Goal: Transaction & Acquisition: Purchase product/service

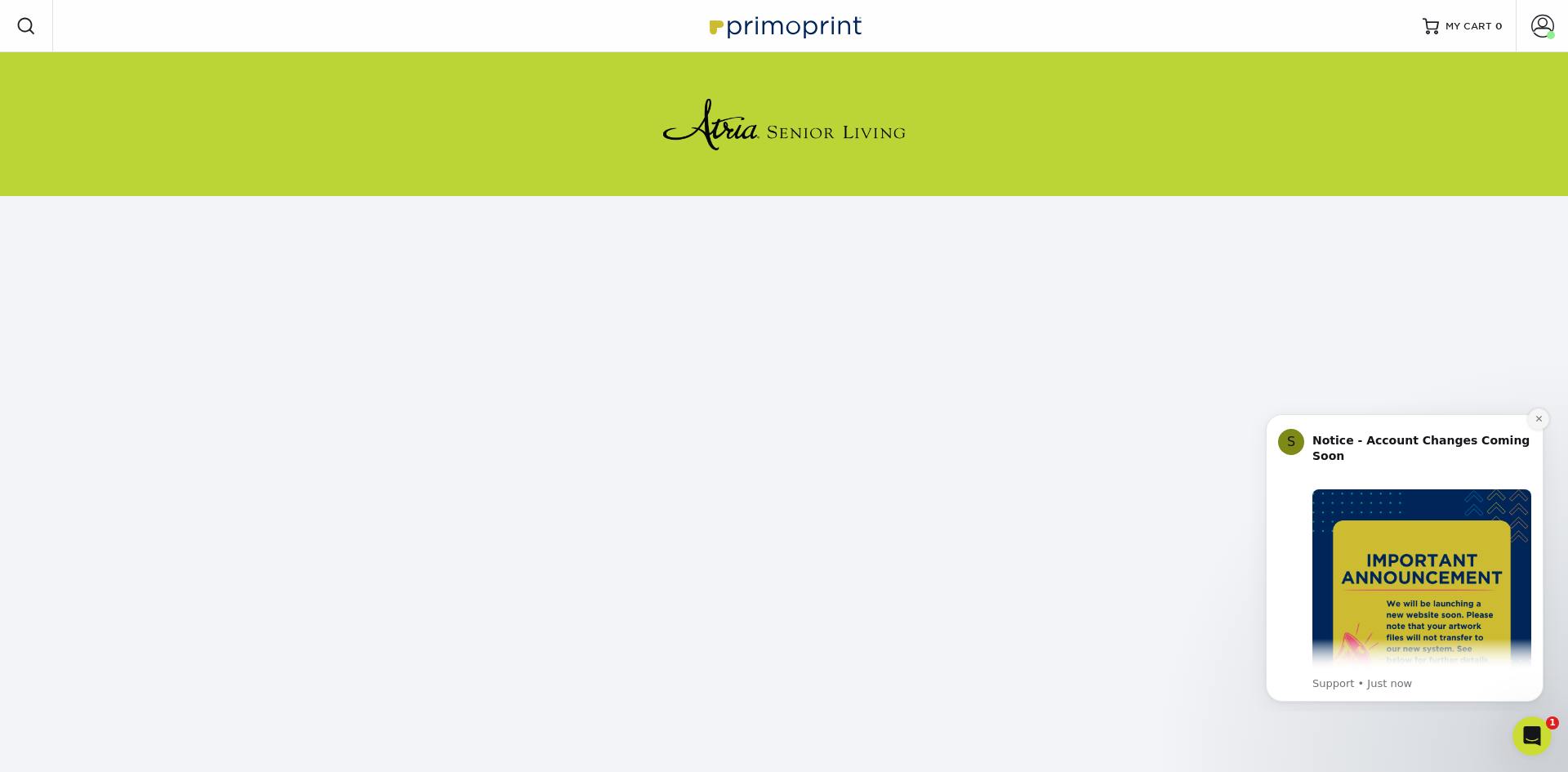
click at [1539, 414] on icon "Dismiss notification" at bounding box center [1538, 418] width 9 height 9
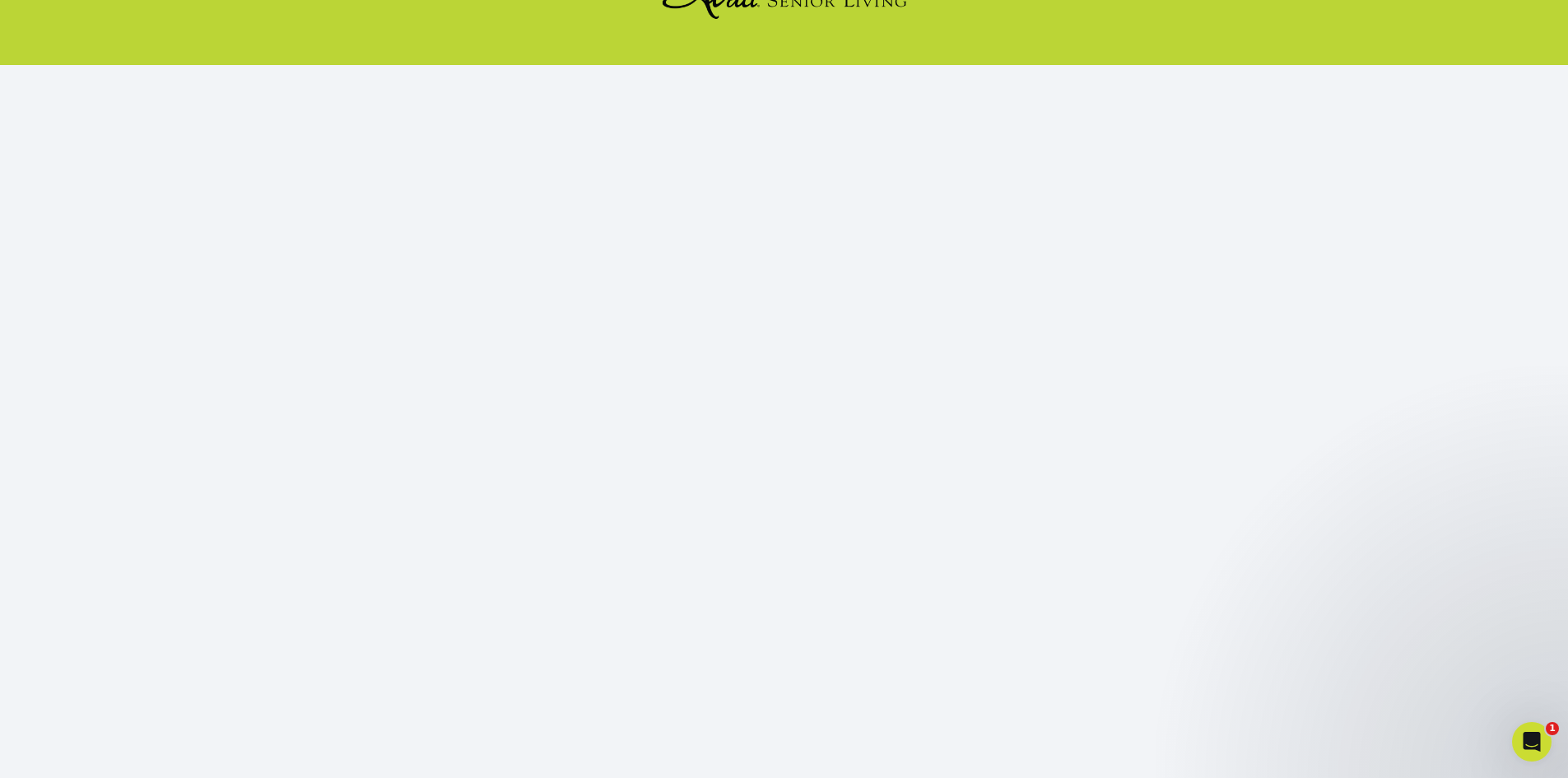
scroll to position [151, 0]
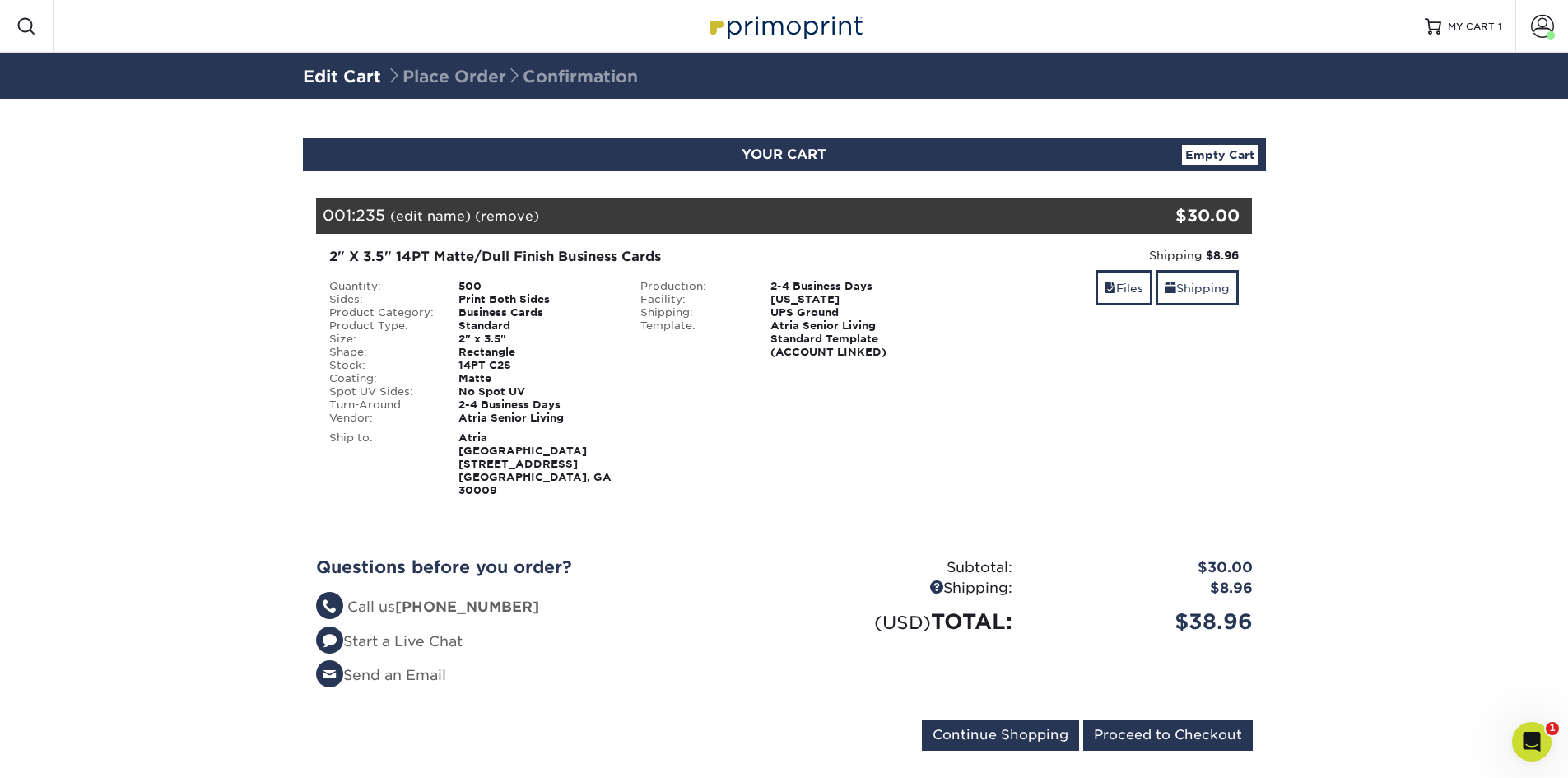
scroll to position [6, 0]
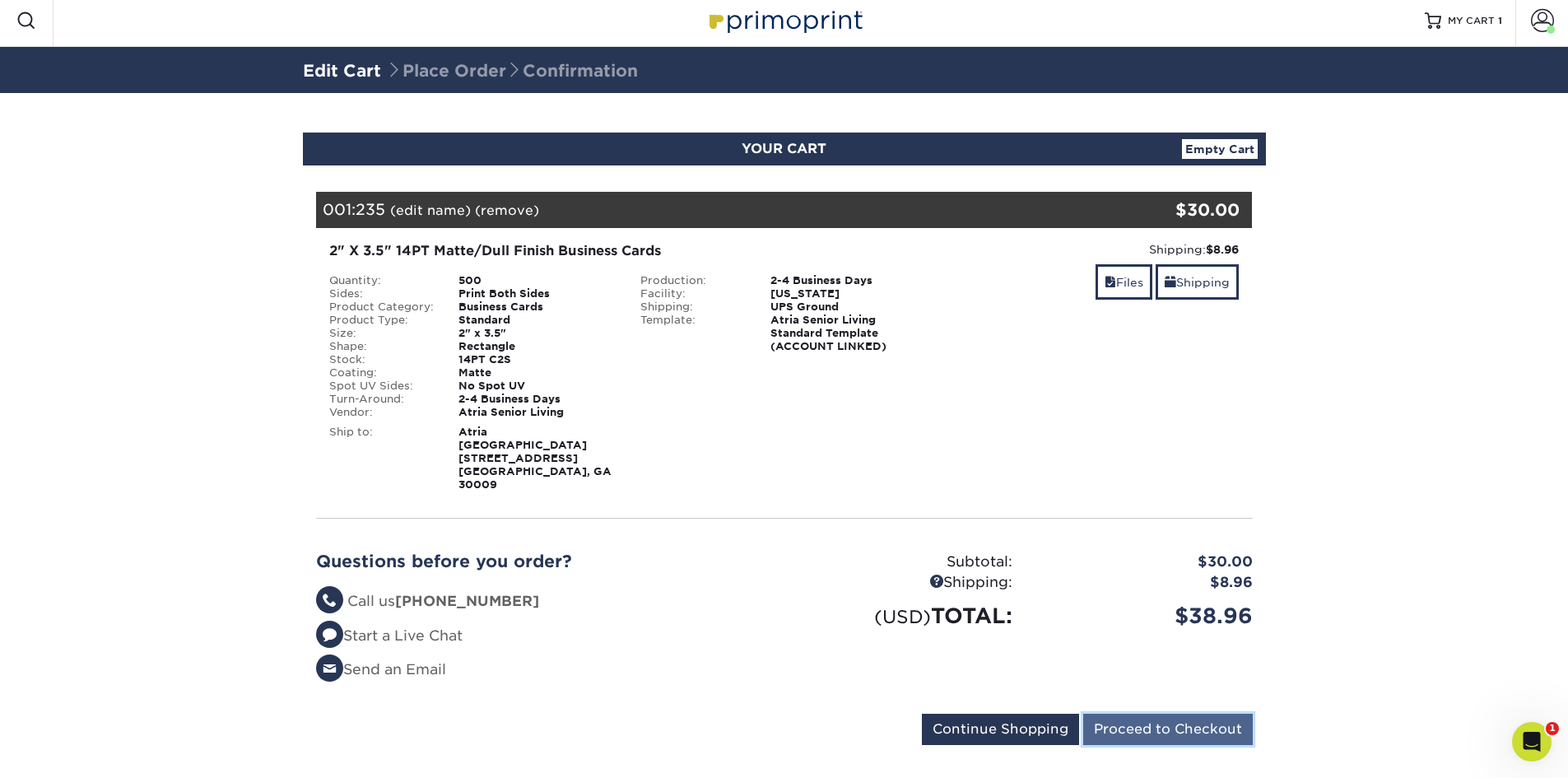
click at [1169, 713] on input "Proceed to Checkout" at bounding box center [1167, 729] width 170 height 32
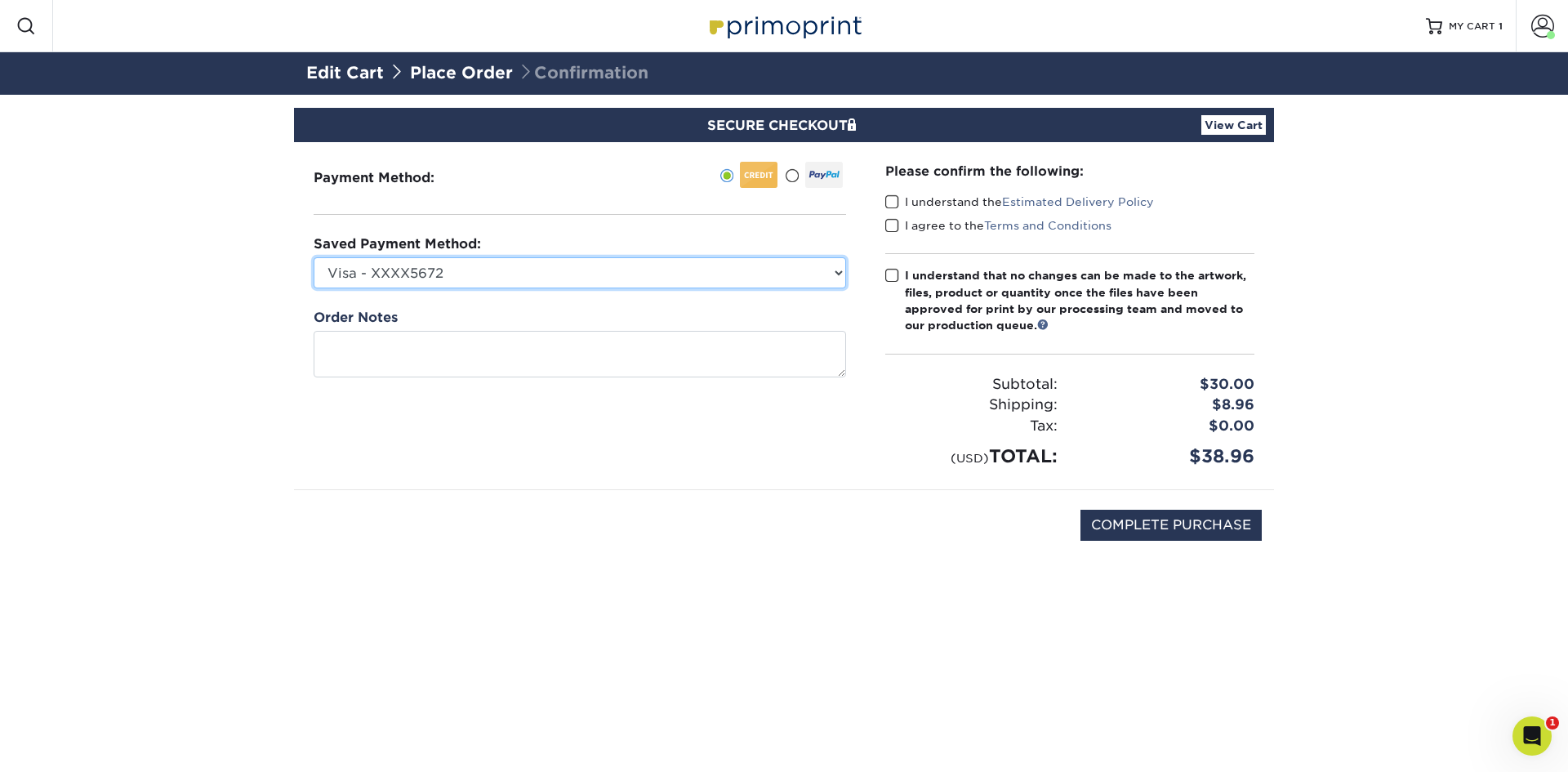
click at [836, 266] on select "Visa - XXXX5672 Visa - XXXX6050 Visa - XXXX4308 Visa - XXXX9385 Visa - XXXX9491…" at bounding box center [579, 273] width 533 height 32
select select "72737"
click at [313, 257] on select "Visa - XXXX5672 Visa - XXXX6050 Visa - XXXX4308 Visa - XXXX9385 Visa - XXXX9491…" at bounding box center [579, 273] width 533 height 32
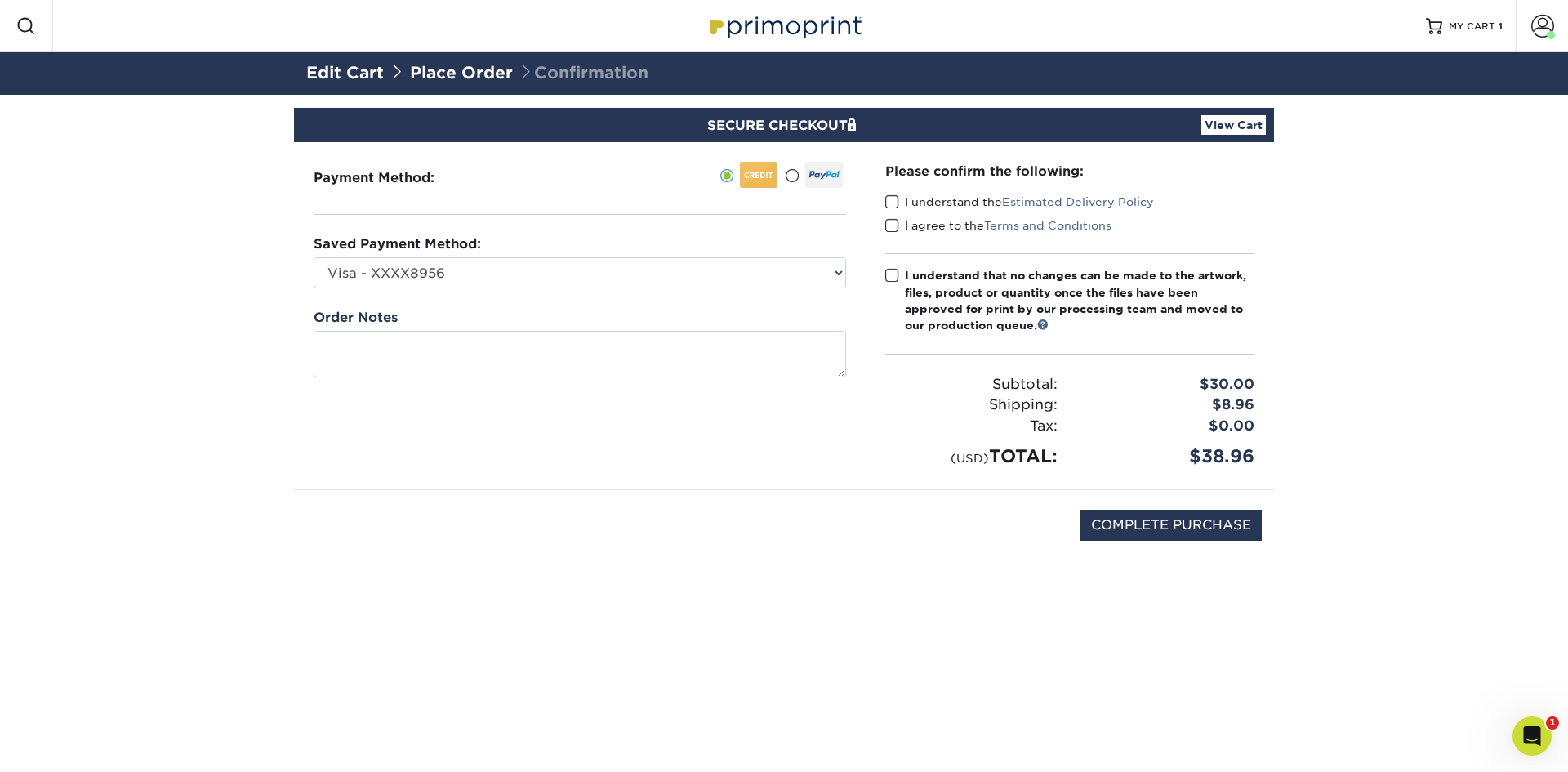
click at [892, 201] on span at bounding box center [892, 202] width 14 height 16
click at [0, 0] on input "I understand the Estimated Delivery Policy" at bounding box center [0, 0] width 0 height 0
click at [888, 231] on span at bounding box center [892, 225] width 14 height 16
click at [0, 0] on input "I agree to the Terms and Conditions" at bounding box center [0, 0] width 0 height 0
click at [891, 274] on span at bounding box center [892, 276] width 14 height 16
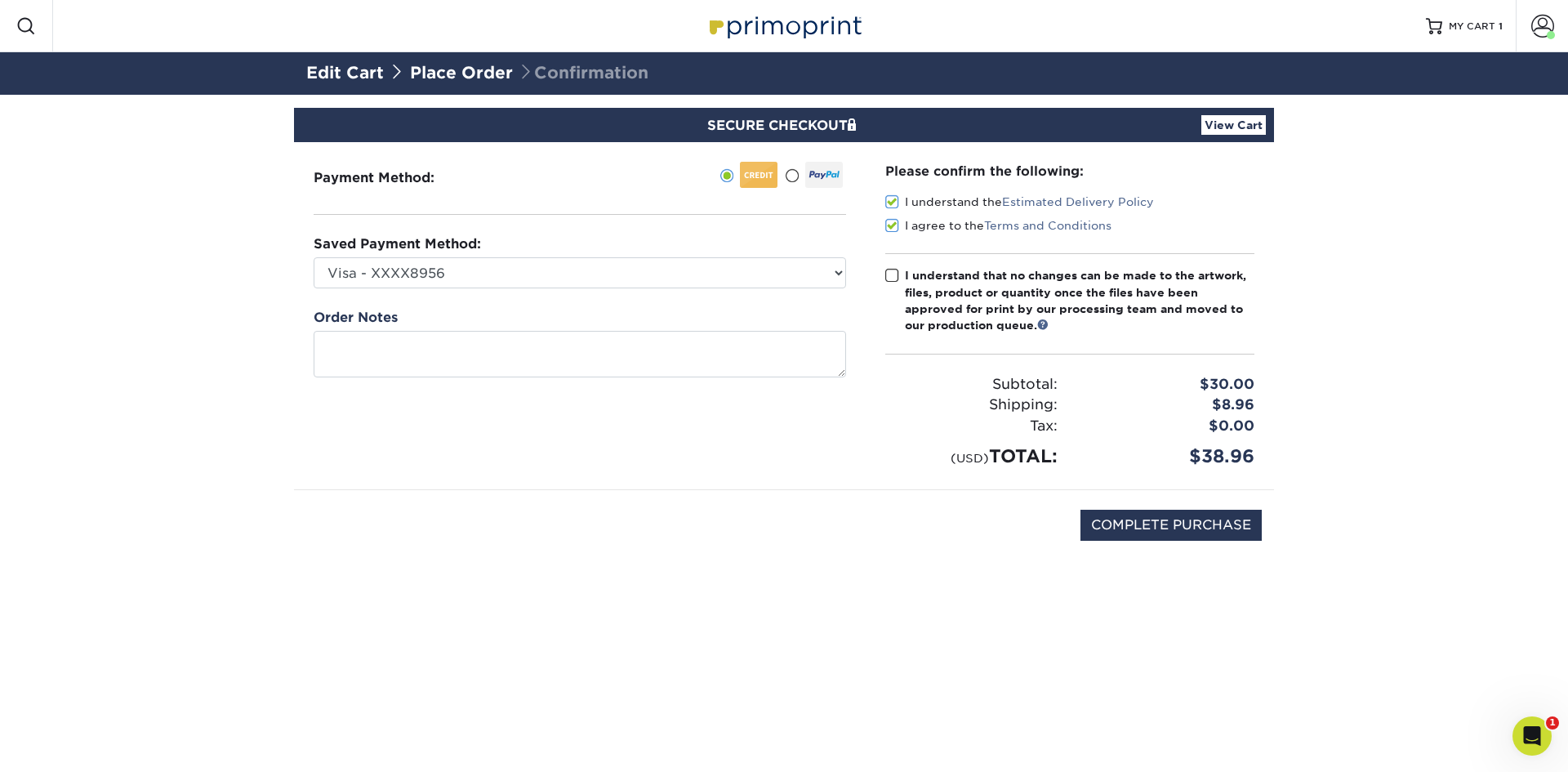
click at [0, 0] on input "I understand that no changes can be made to the artwork, files, product or quan…" at bounding box center [0, 0] width 0 height 0
click at [1178, 516] on input "COMPLETE PURCHASE" at bounding box center [1171, 526] width 181 height 32
type input "PROCESSING, PLEASE WAIT..."
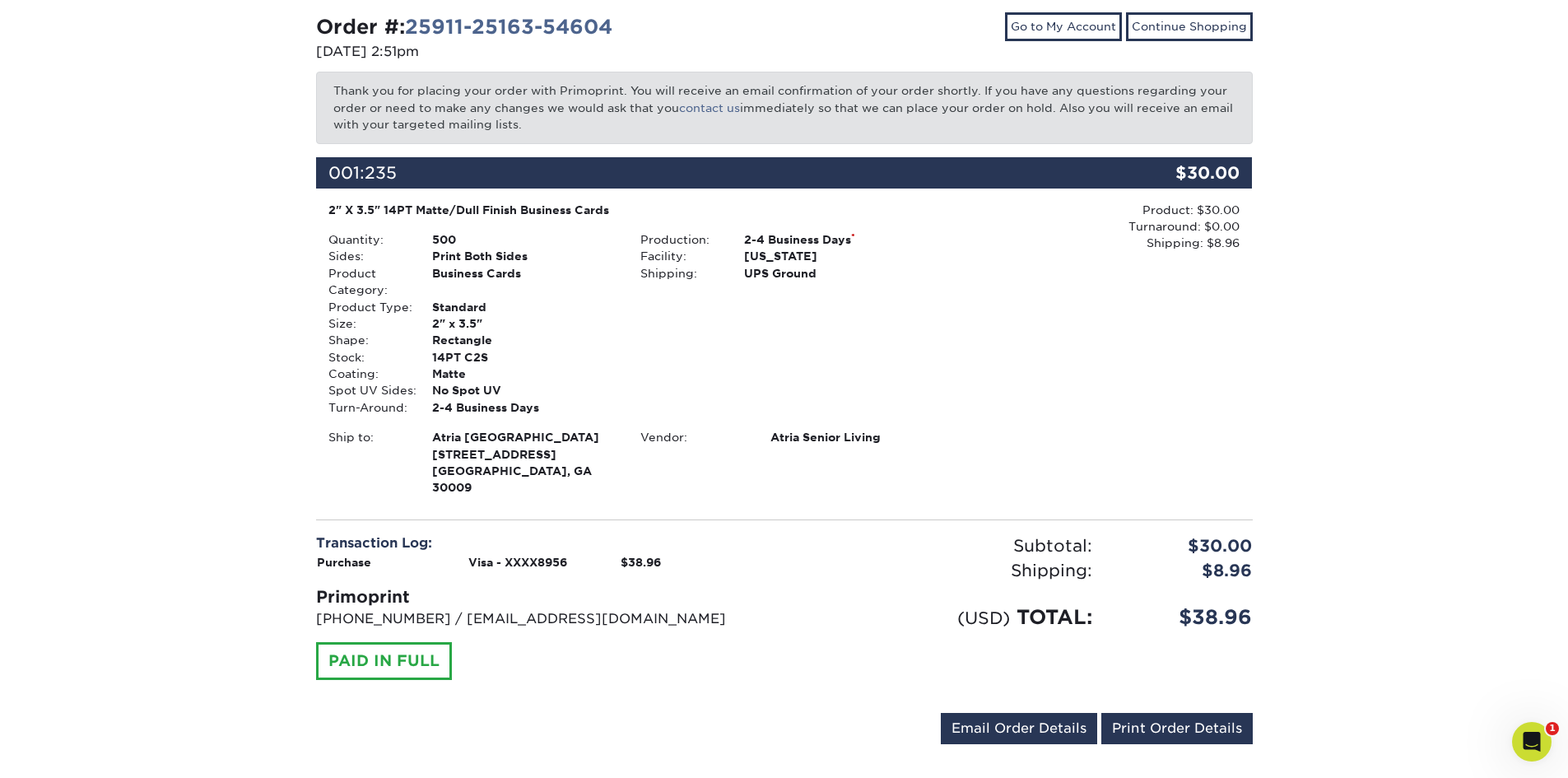
scroll to position [181, 0]
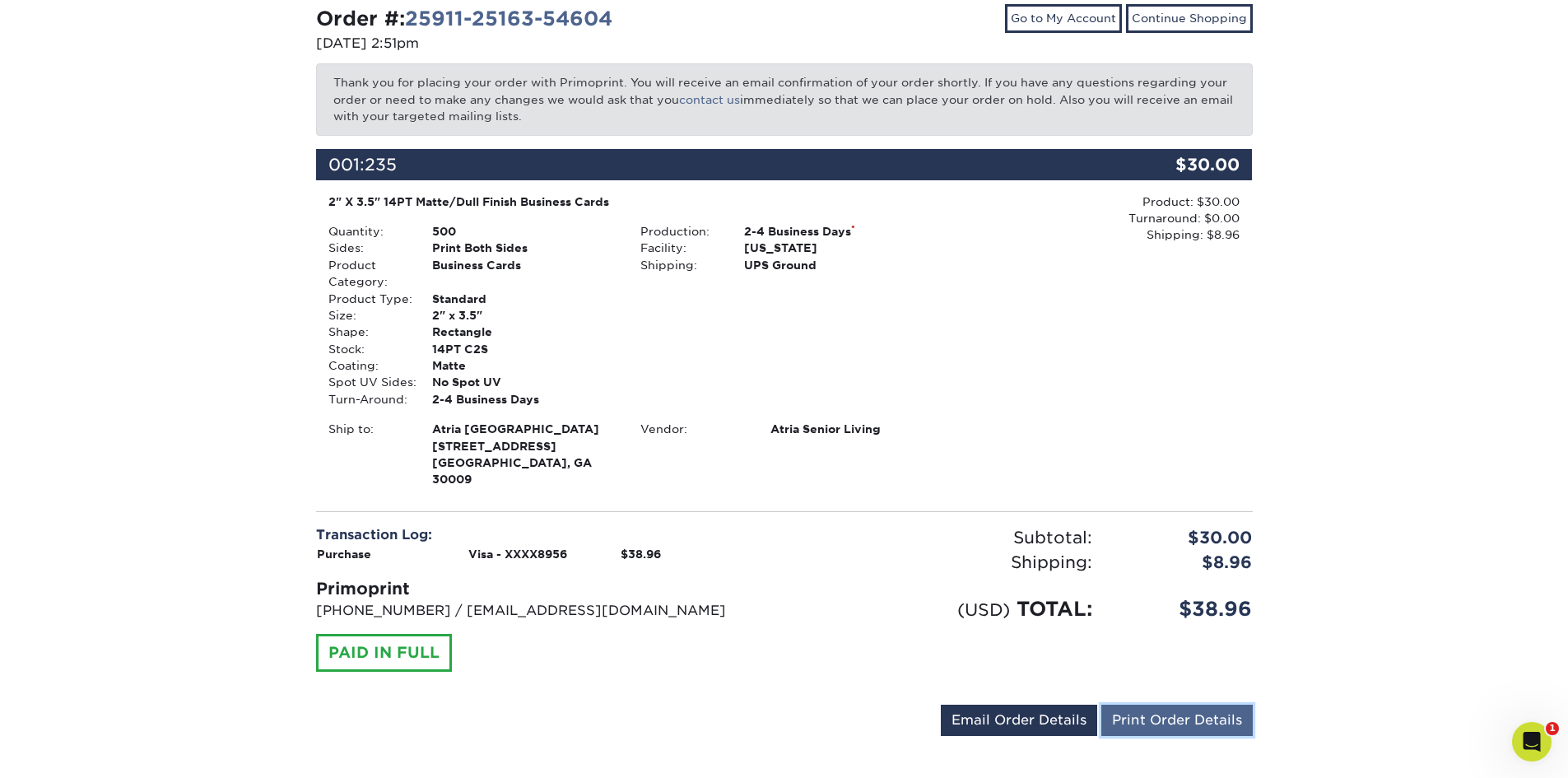
click at [1133, 705] on link "Print Order Details" at bounding box center [1177, 720] width 152 height 32
